Goal: Communication & Community: Share content

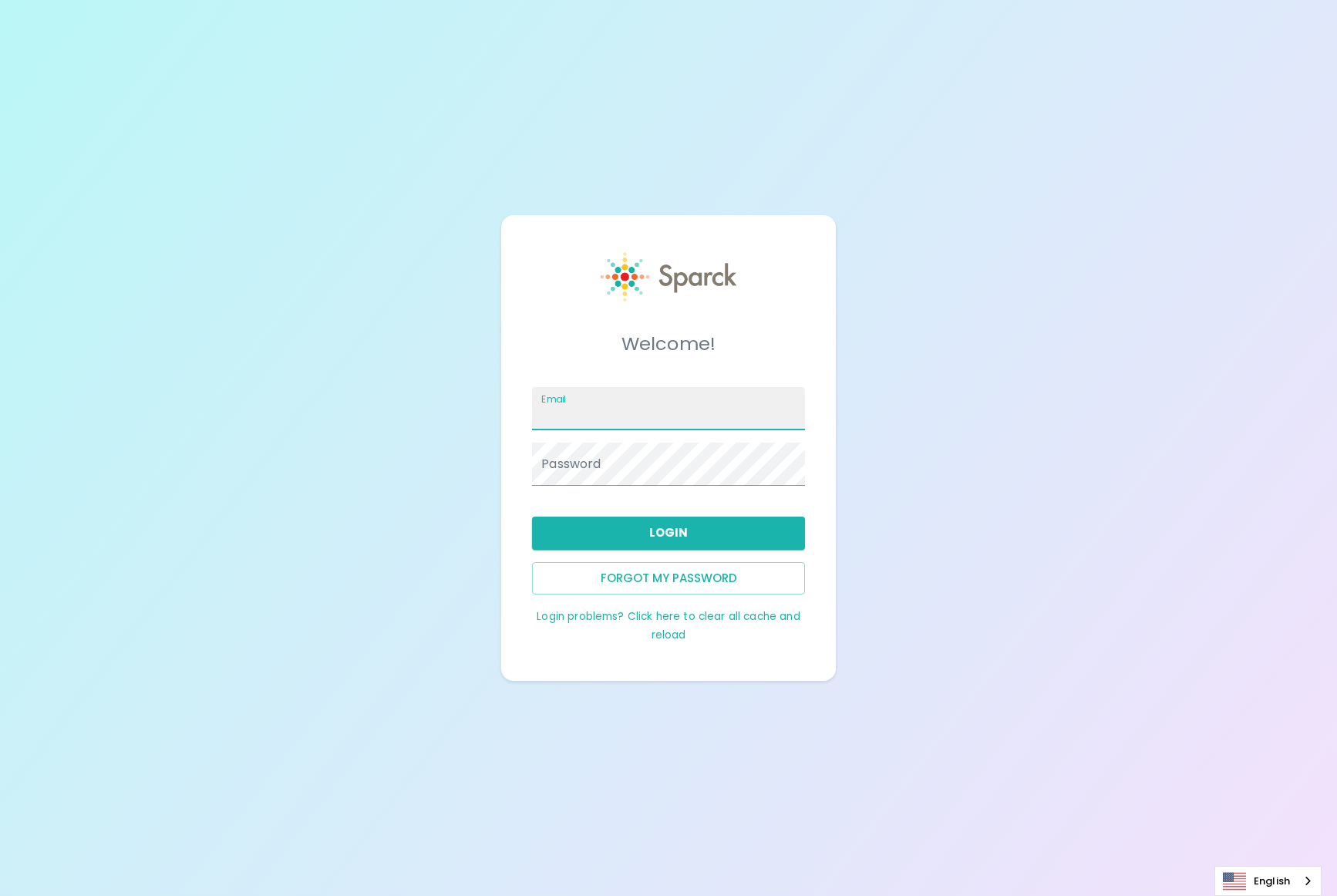
drag, startPoint x: 638, startPoint y: 415, endPoint x: 691, endPoint y: 424, distance: 53.8
click at [638, 415] on input "Email" at bounding box center [668, 408] width 273 height 43
paste input "[EMAIL_ADDRESS][DOMAIN_NAME]"
type input "[EMAIL_ADDRESS][DOMAIN_NAME]"
click at [590, 463] on div "Password" at bounding box center [668, 463] width 273 height 43
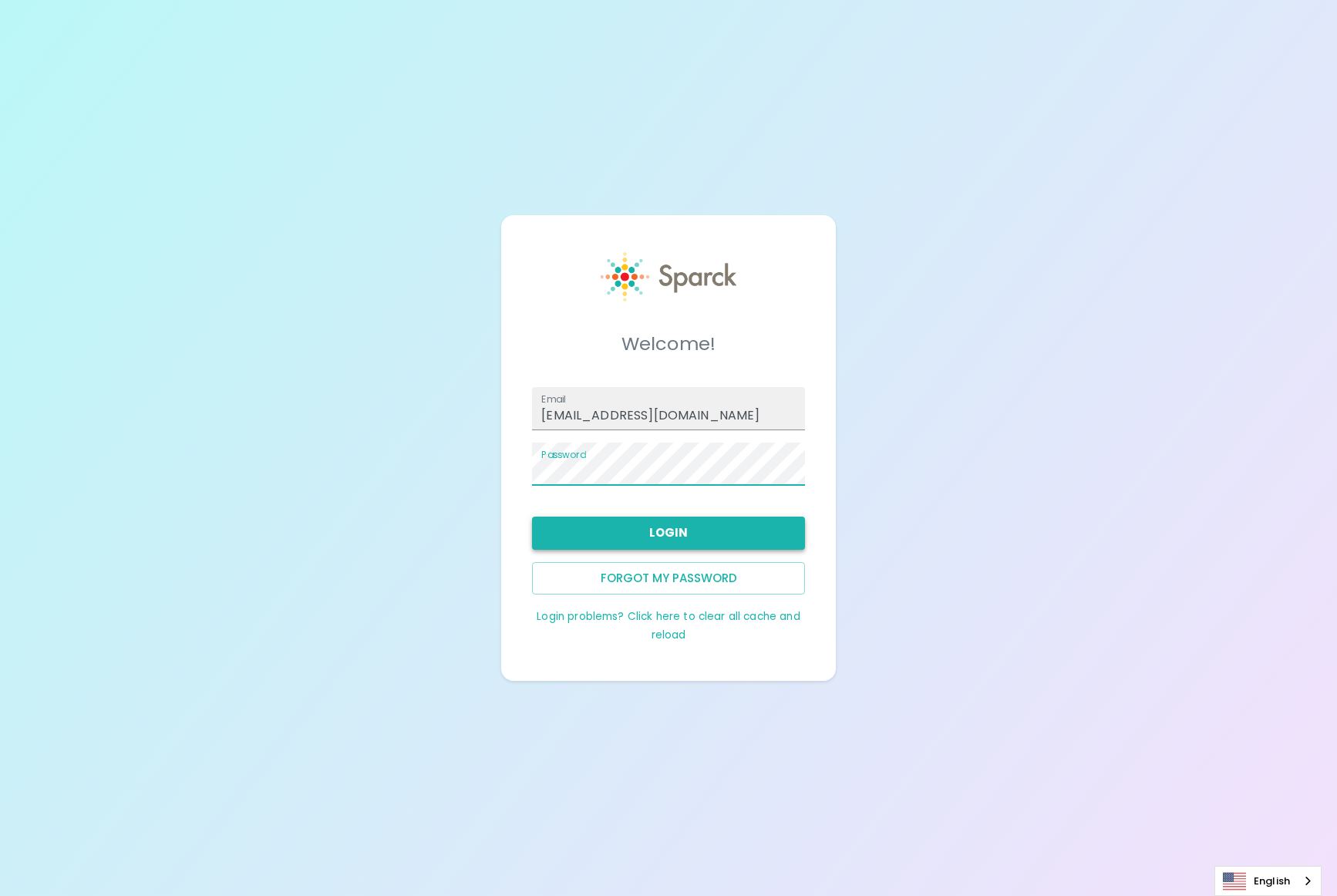
click at [647, 527] on button "Login" at bounding box center [668, 533] width 273 height 33
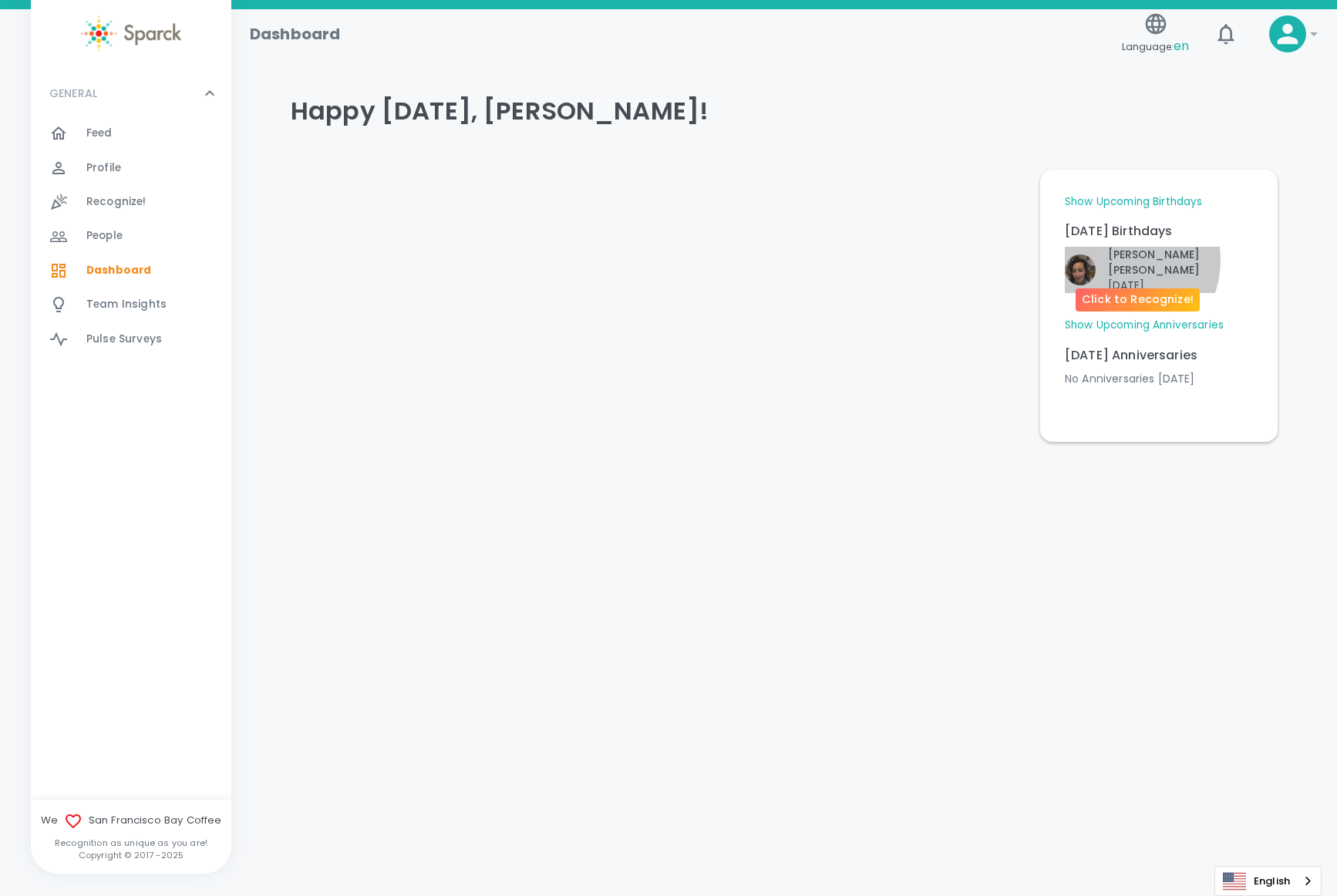
click at [1123, 260] on p "[PERSON_NAME]" at bounding box center [1181, 262] width 145 height 31
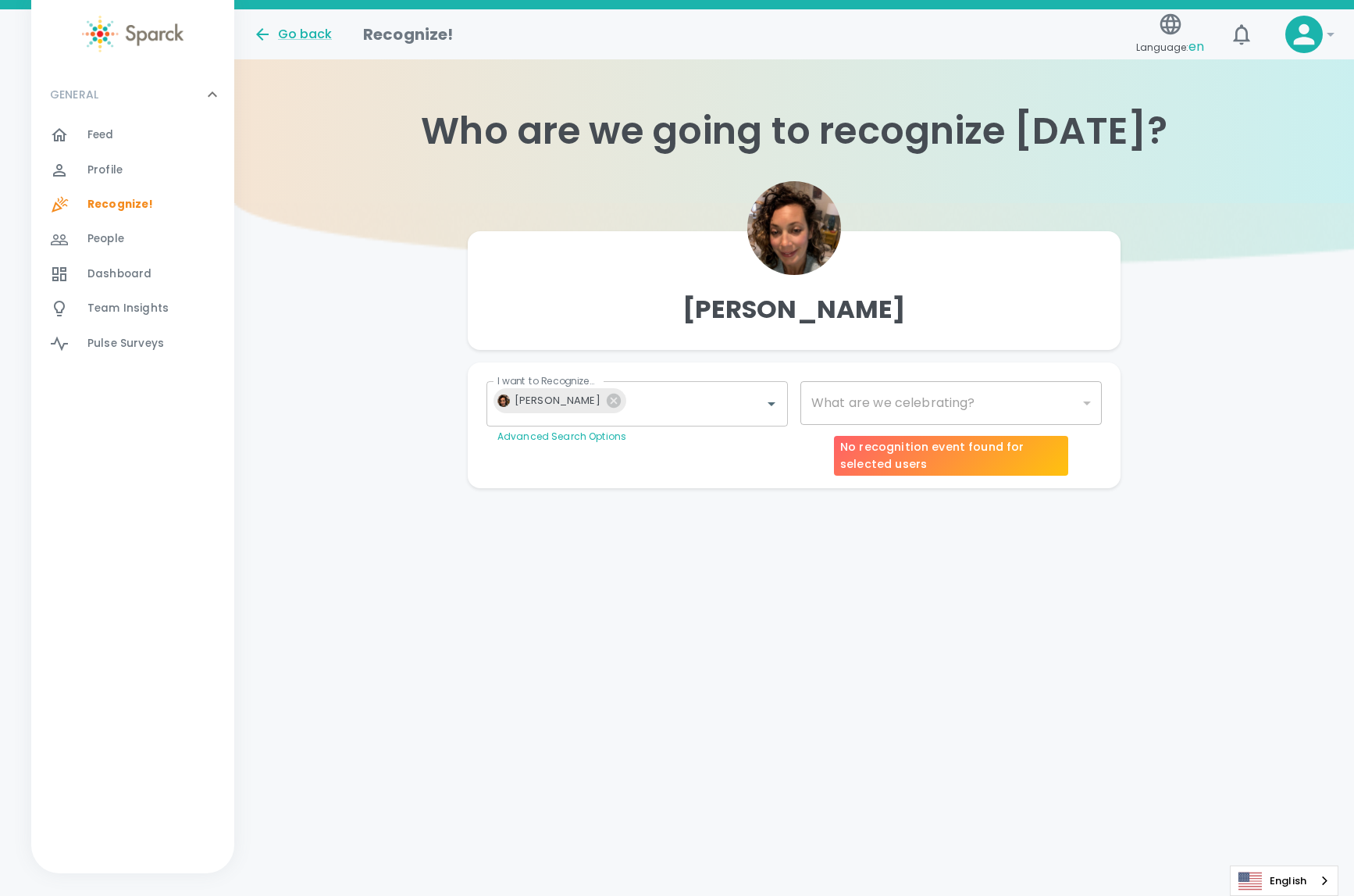
click at [957, 399] on div "​" at bounding box center [951, 403] width 301 height 44
type input "2072"
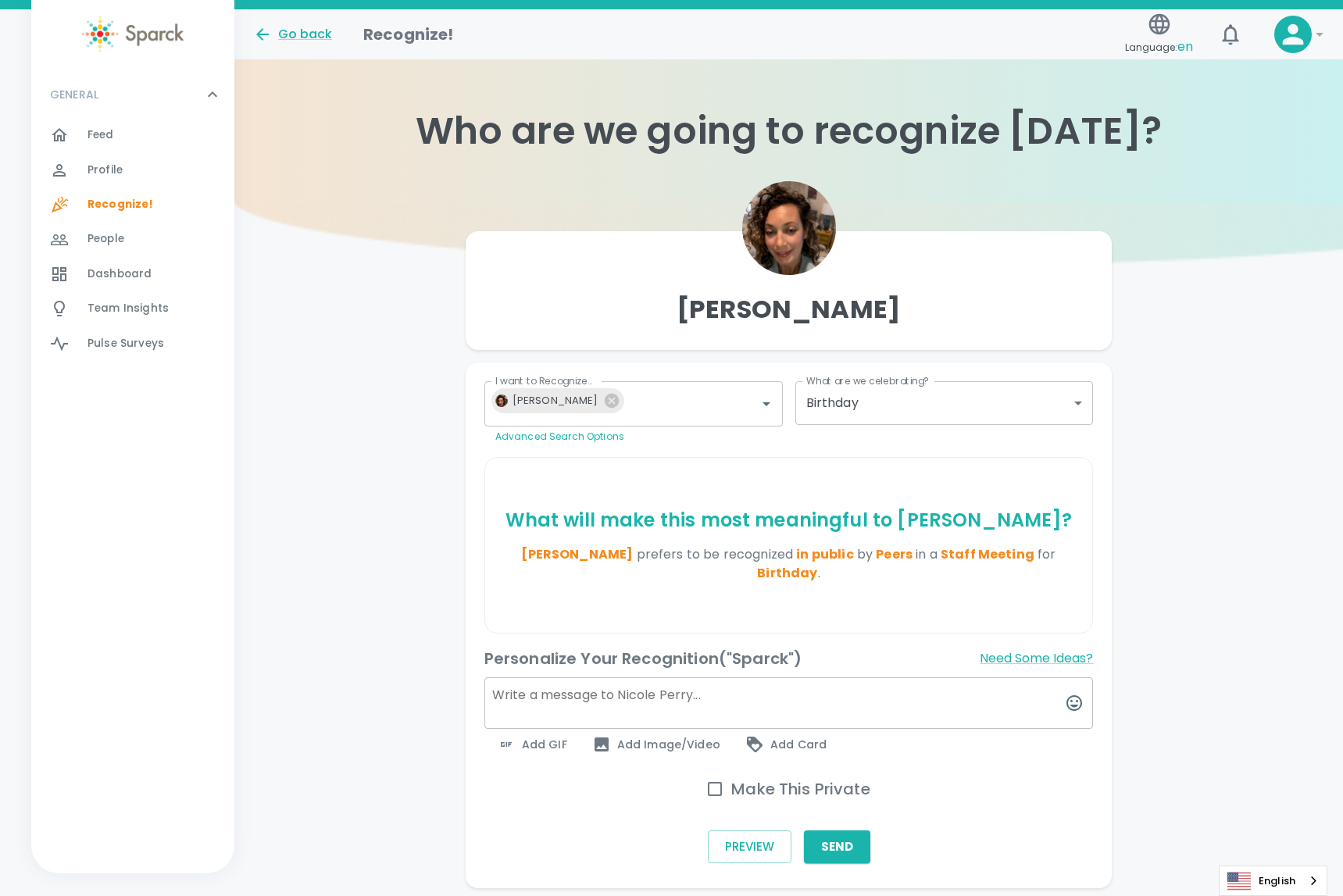
click at [654, 677] on textarea at bounding box center [789, 702] width 610 height 52
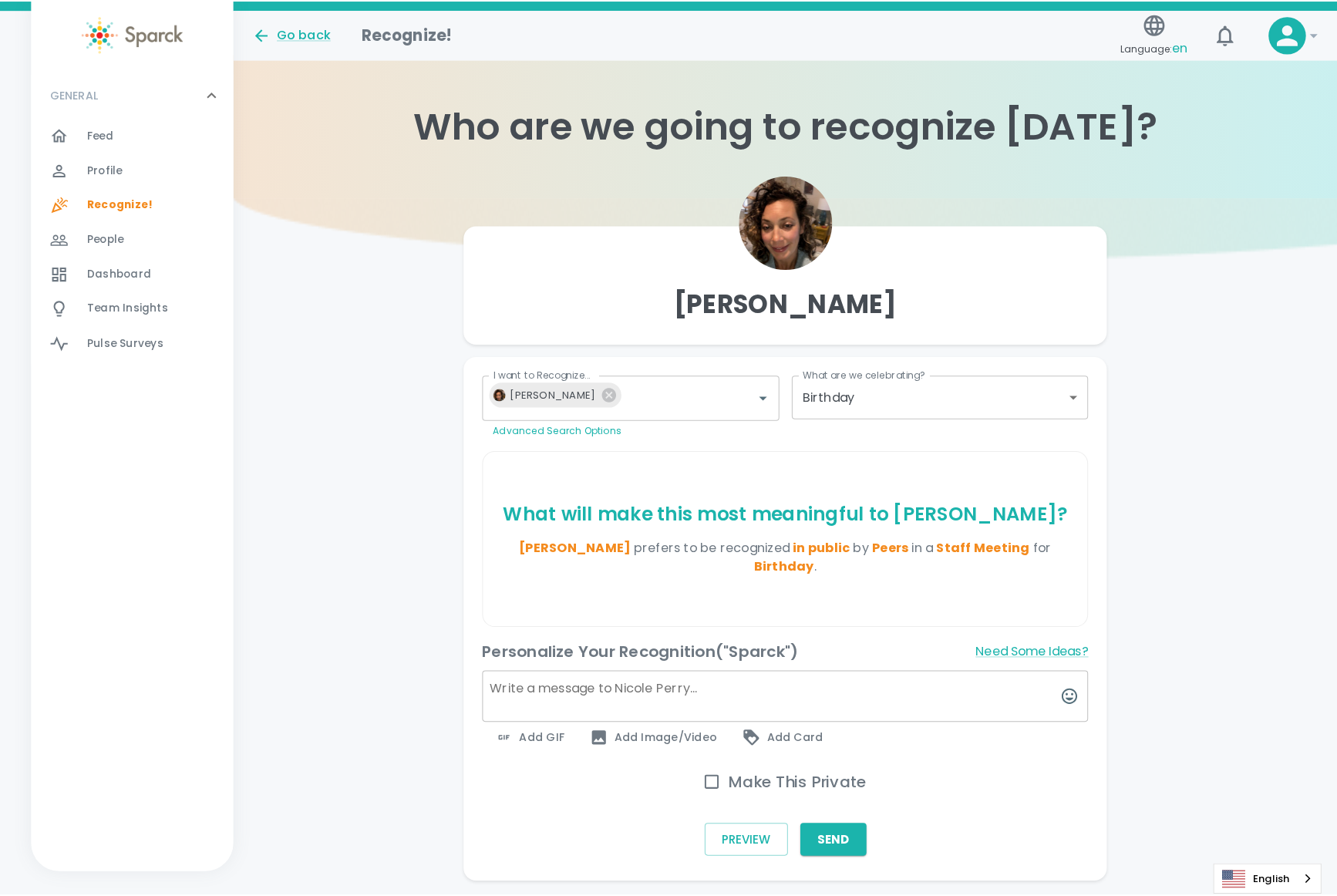
scroll to position [7, 0]
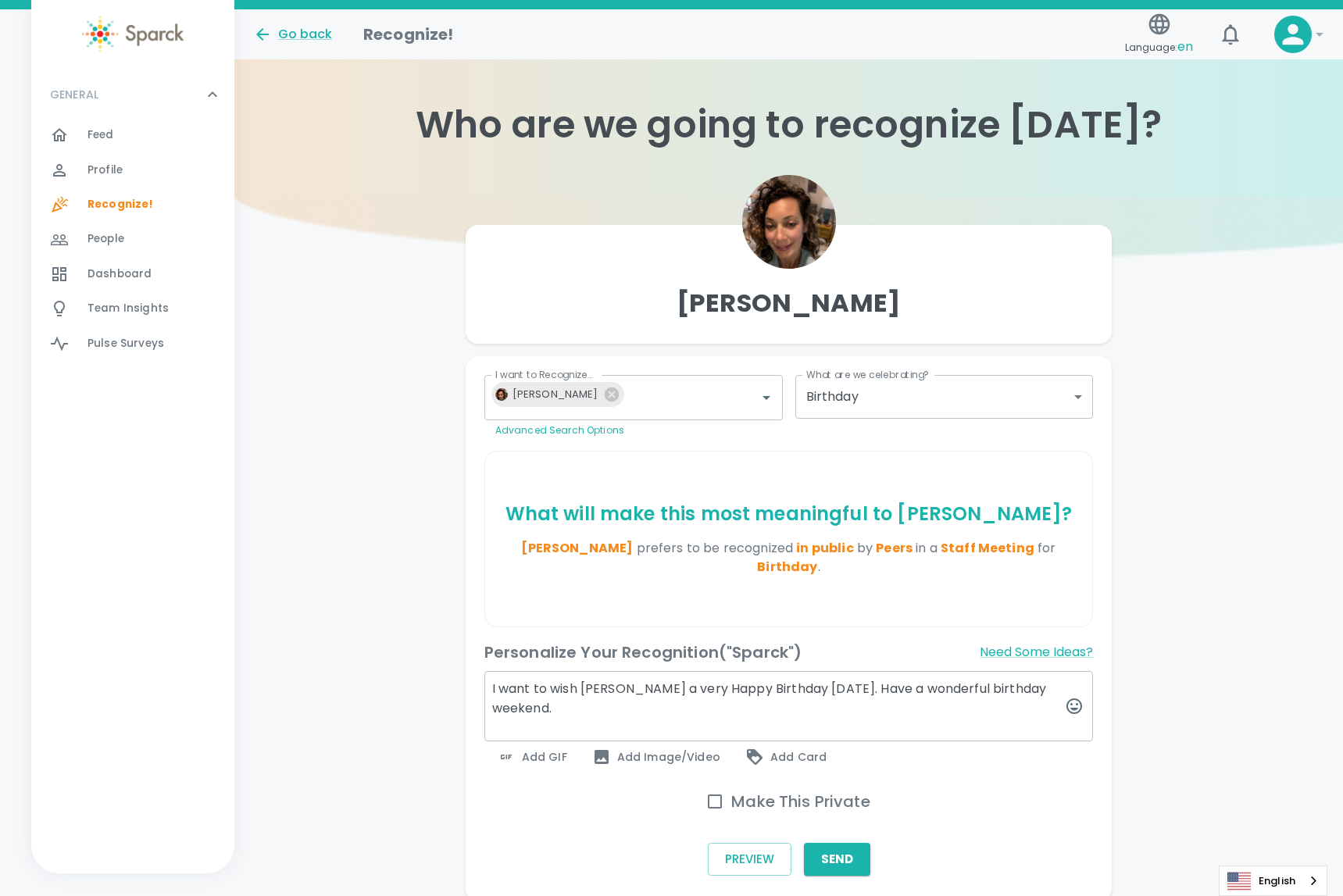
type textarea "I want to wish [PERSON_NAME] a very Happy Birthday [DATE]. Have a wonderful bir…"
click at [531, 747] on span "Add GIF" at bounding box center [531, 756] width 70 height 19
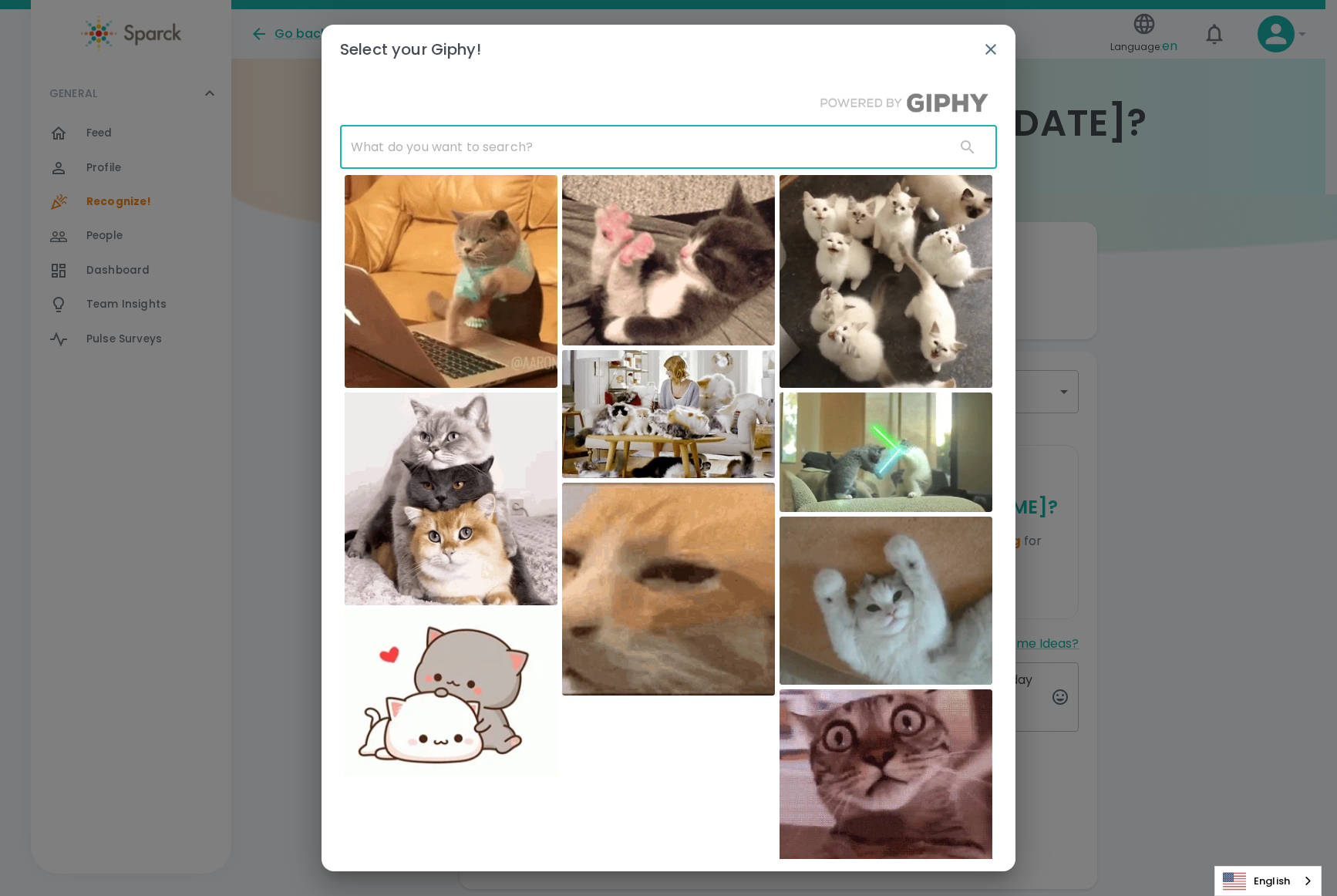
click at [509, 136] on input "text" at bounding box center [642, 147] width 603 height 43
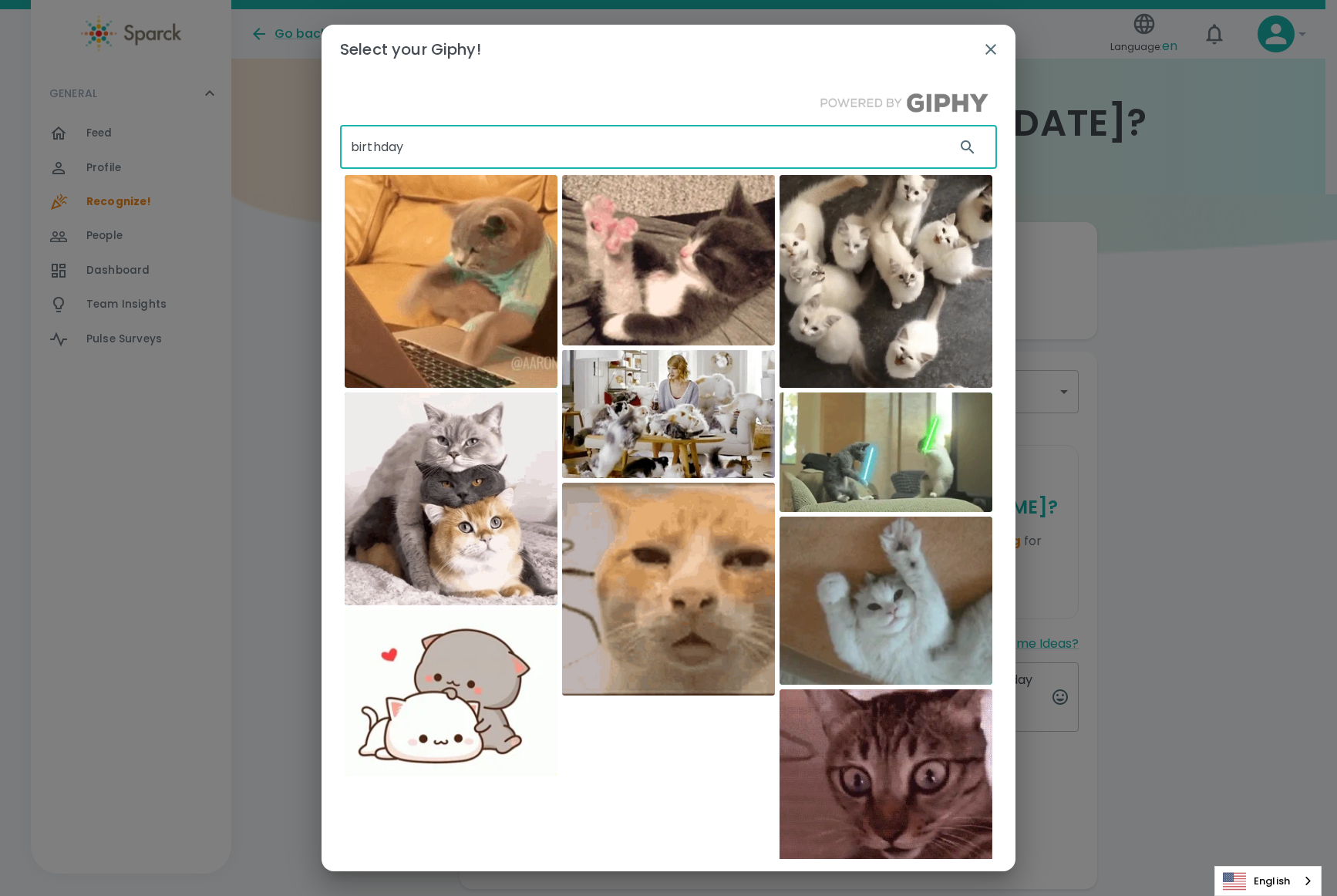
click at [509, 136] on input "birthday" at bounding box center [642, 147] width 603 height 43
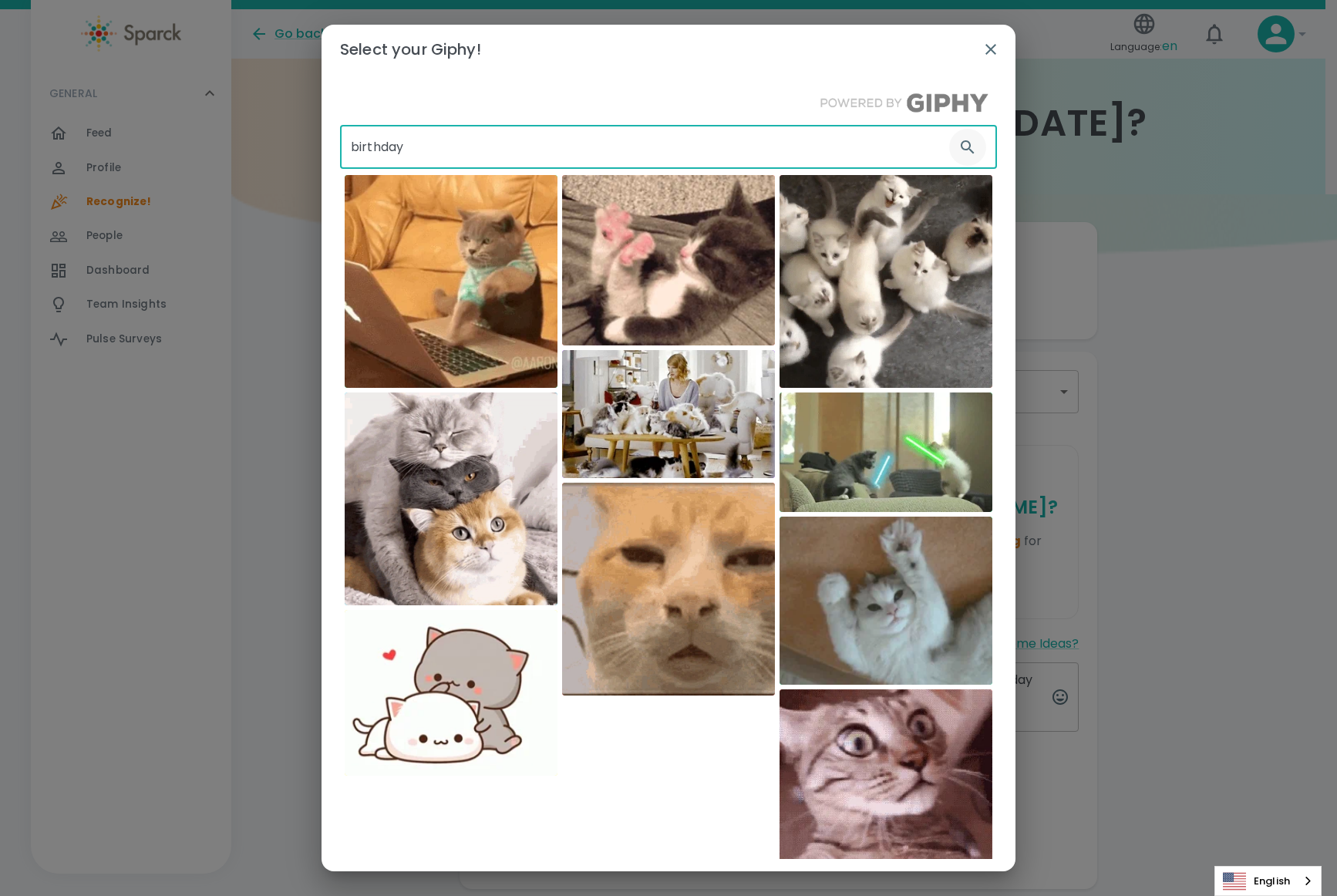
type input "birthday"
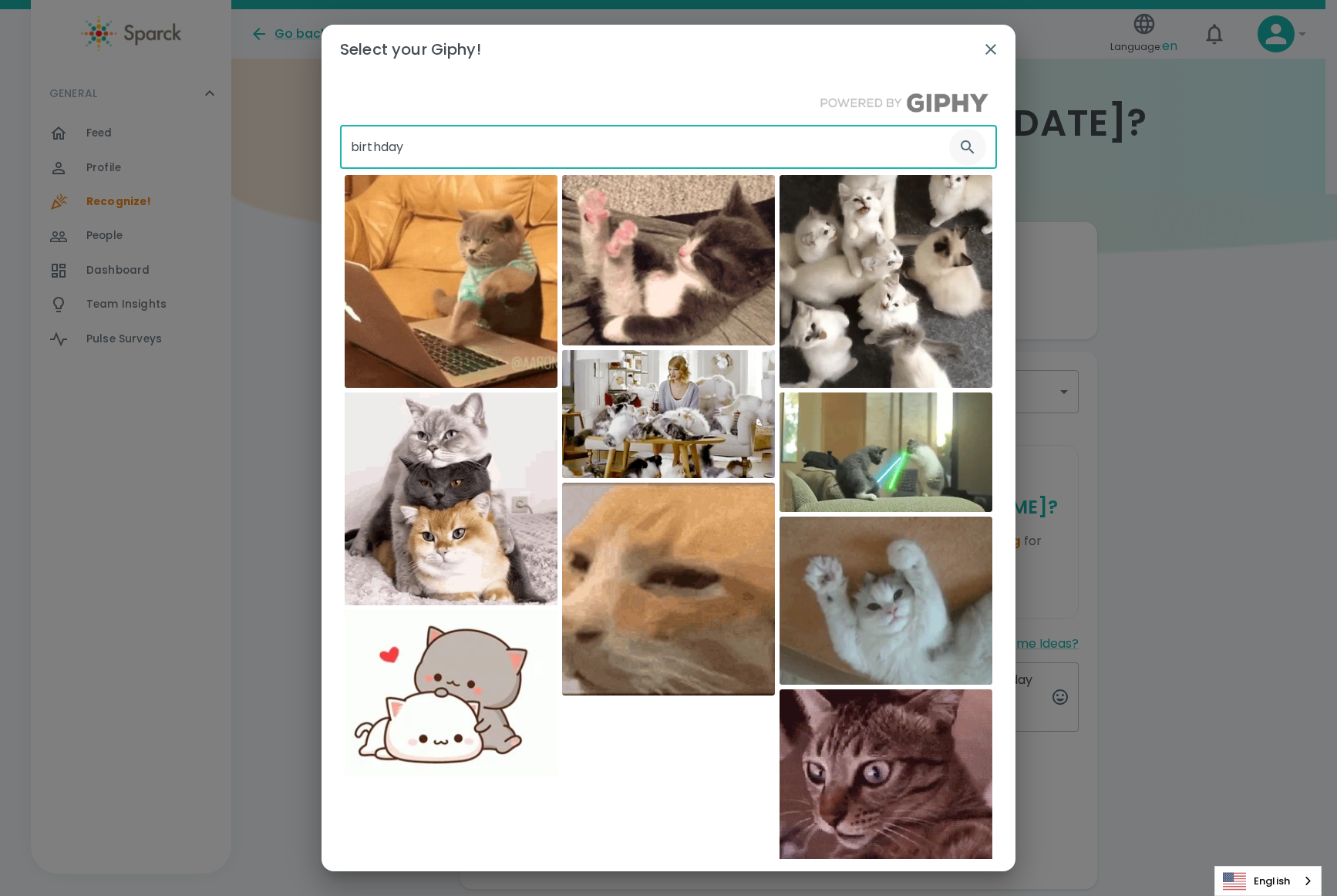
click at [961, 145] on icon "button" at bounding box center [968, 147] width 13 height 13
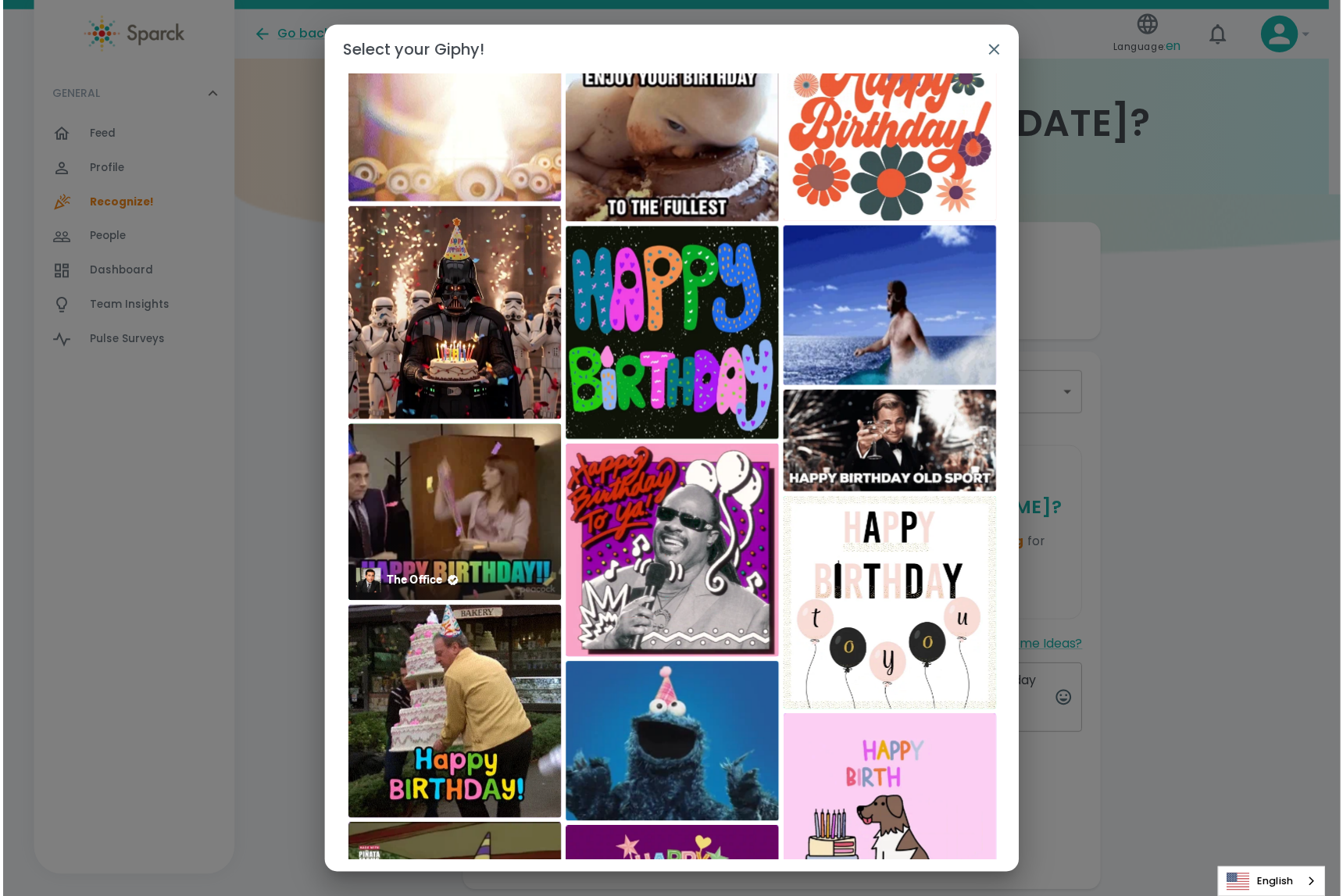
scroll to position [949, 0]
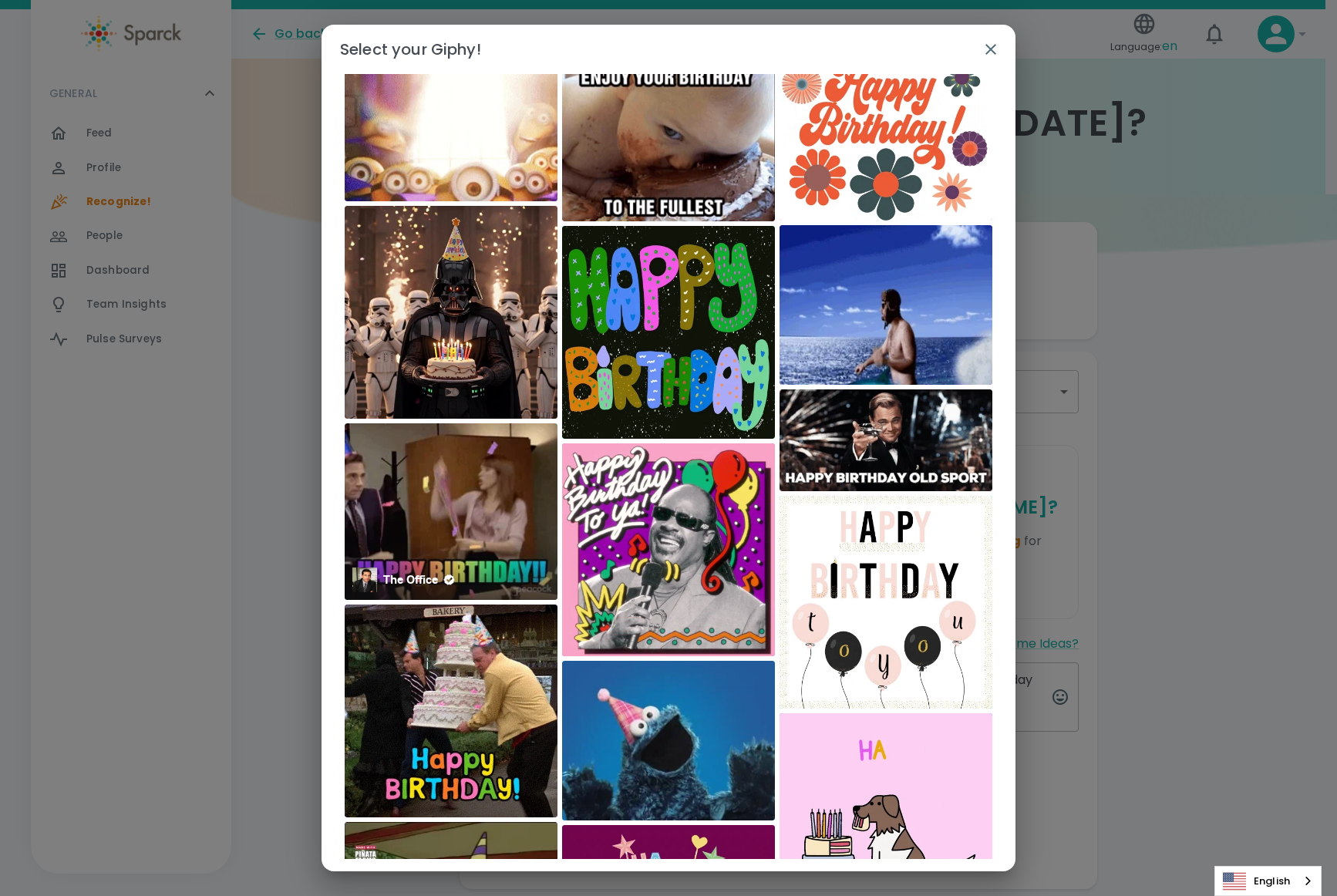
click at [412, 502] on img at bounding box center [451, 511] width 213 height 176
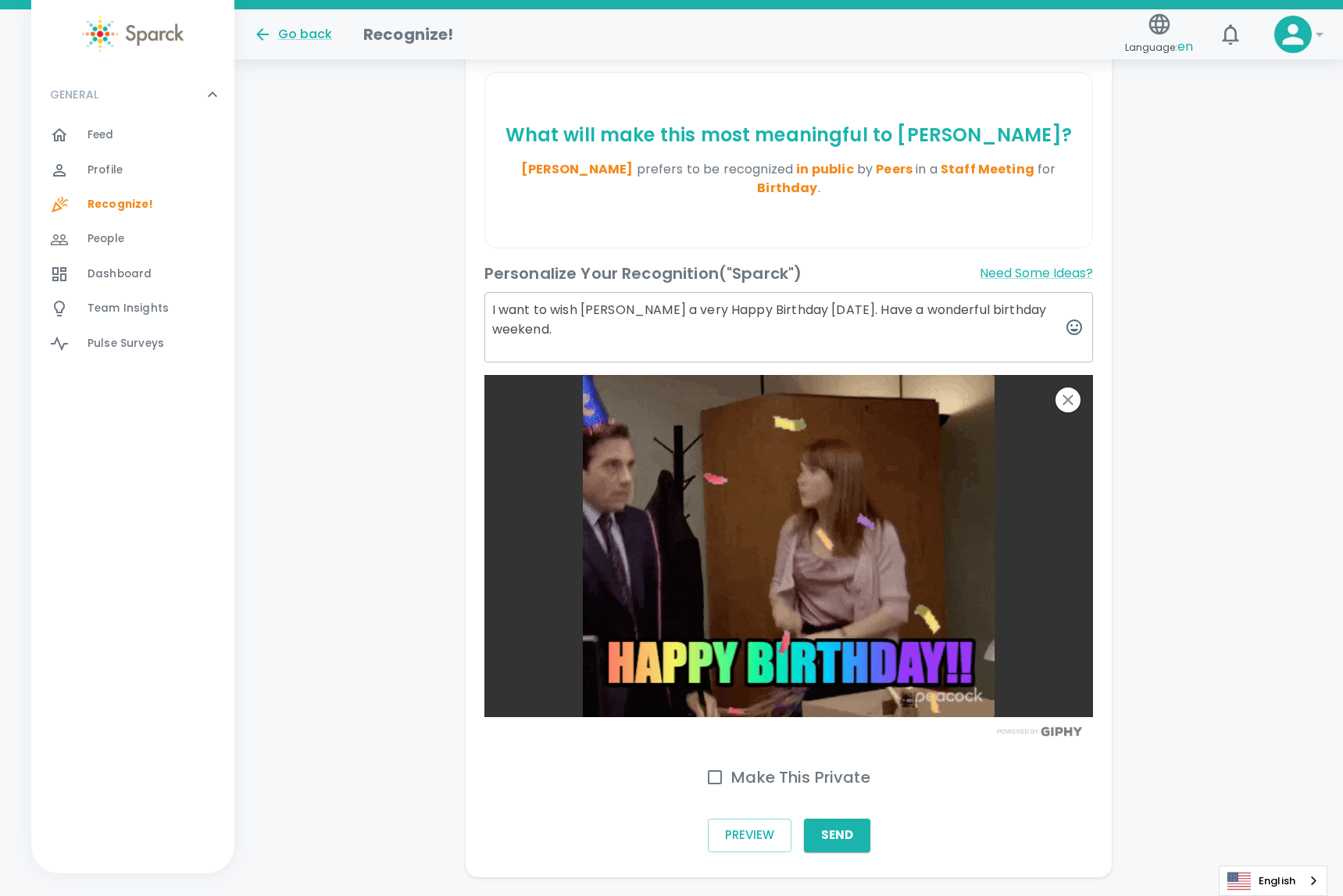
scroll to position [391, 0]
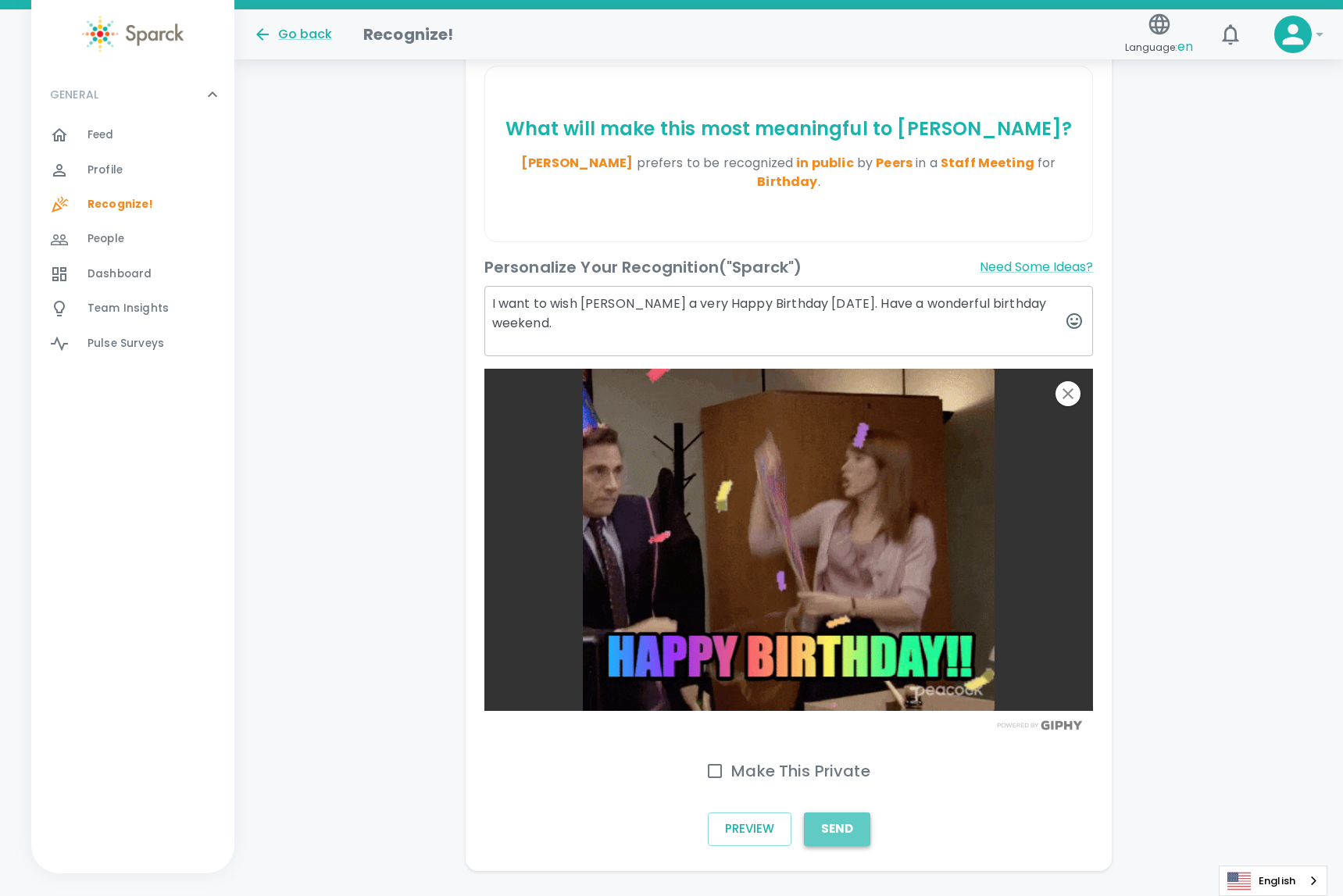
click at [835, 812] on button "Send" at bounding box center [837, 828] width 67 height 33
